Goal: Transaction & Acquisition: Purchase product/service

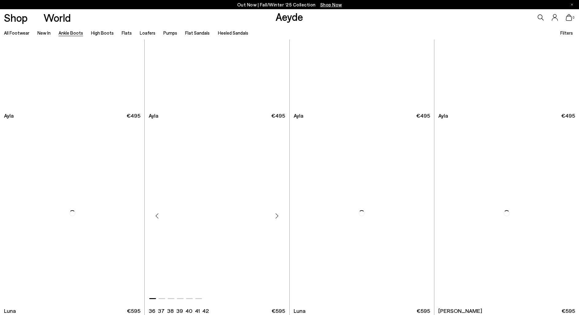
scroll to position [2549, 0]
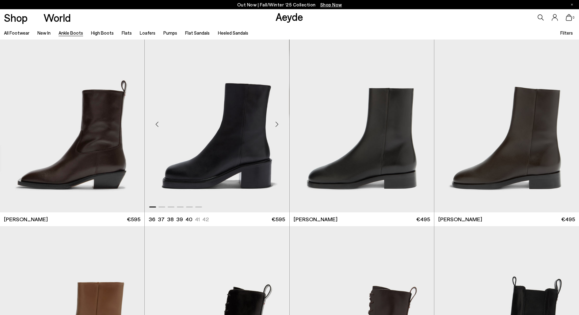
click at [210, 146] on img "1 / 6" at bounding box center [217, 122] width 144 height 182
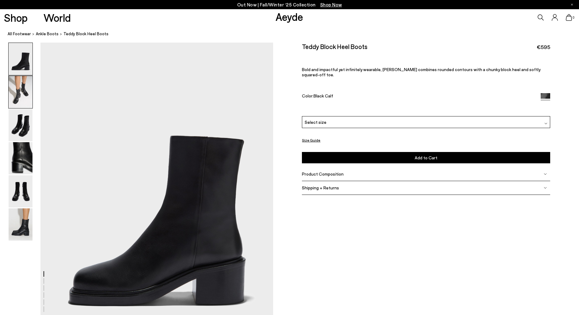
click at [20, 96] on img at bounding box center [21, 92] width 24 height 32
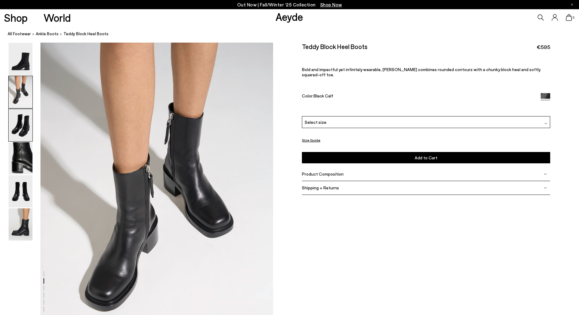
click at [18, 121] on img at bounding box center [21, 125] width 24 height 32
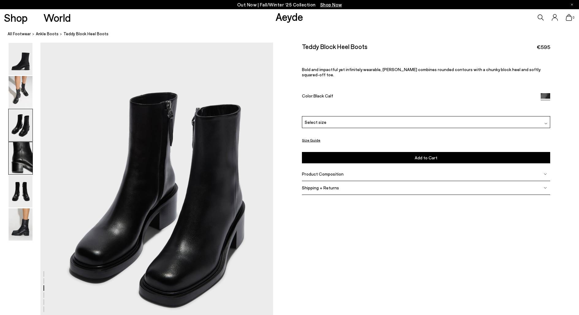
click at [23, 163] on img at bounding box center [21, 158] width 24 height 32
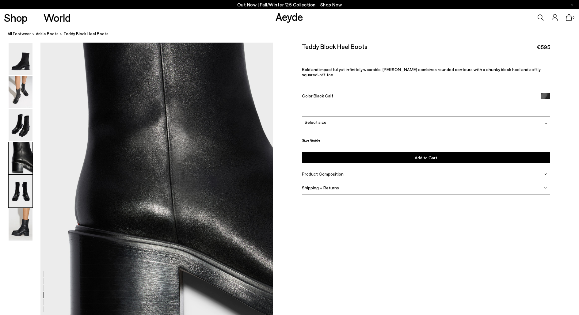
click at [20, 191] on img at bounding box center [21, 191] width 24 height 32
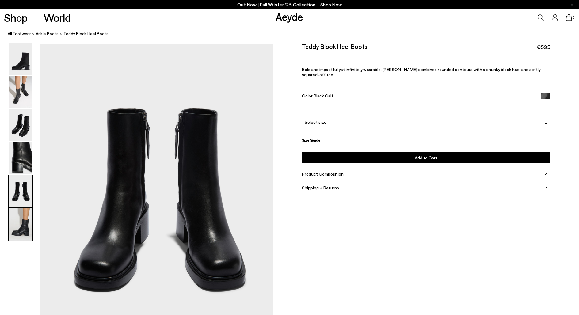
scroll to position [1246, 0]
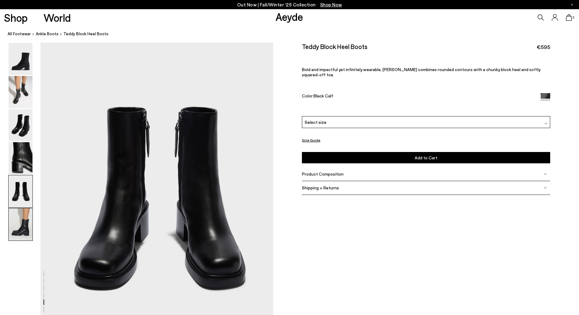
click at [24, 232] on img at bounding box center [21, 225] width 24 height 32
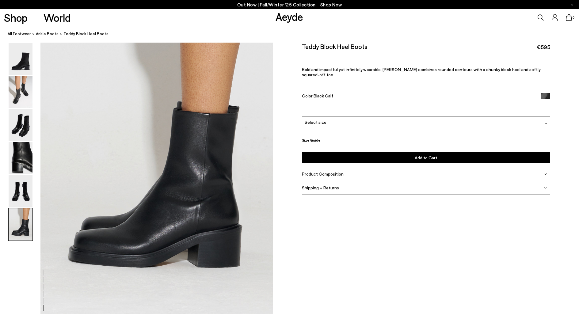
scroll to position [1599, 0]
